Goal: Information Seeking & Learning: Learn about a topic

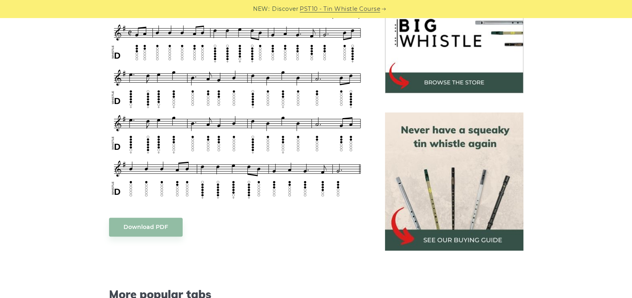
scroll to position [276, 0]
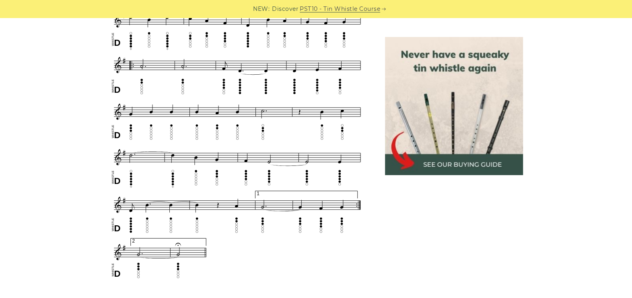
scroll to position [479, 0]
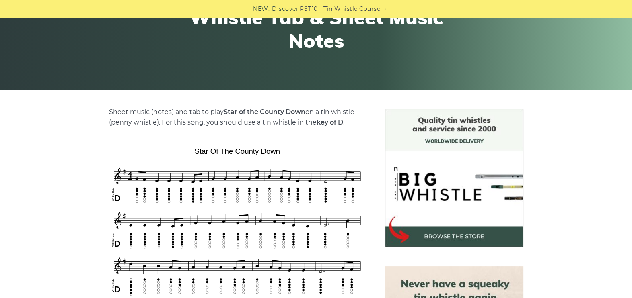
scroll to position [204, 0]
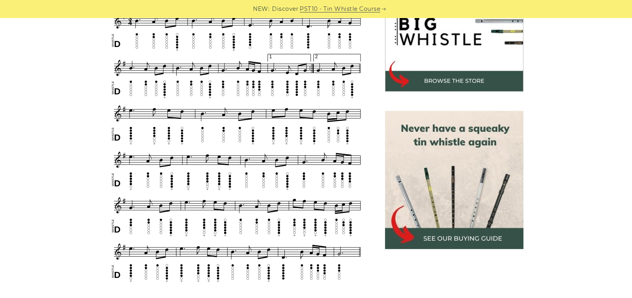
scroll to position [276, 0]
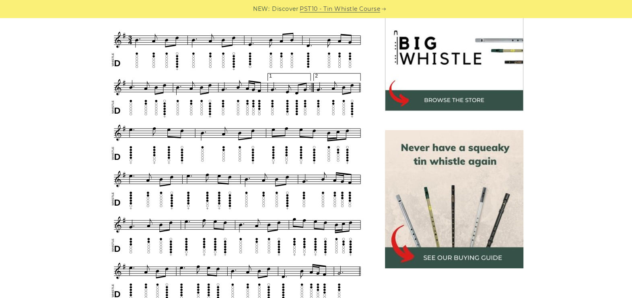
scroll to position [271, 0]
